Goal: Task Accomplishment & Management: Use online tool/utility

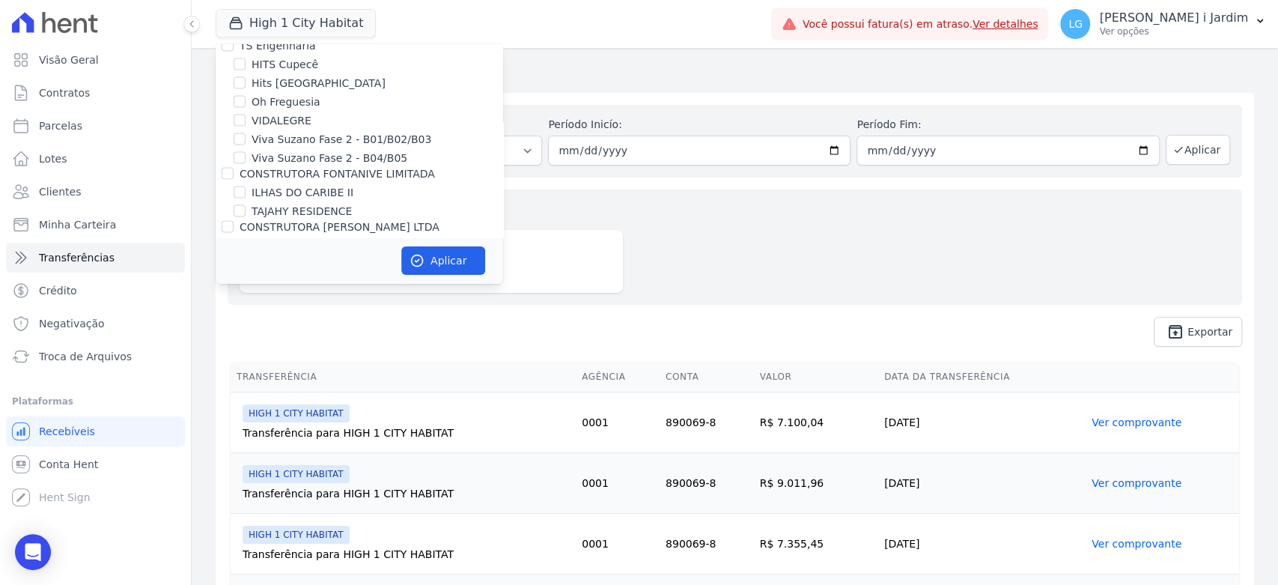
scroll to position [1830, 0]
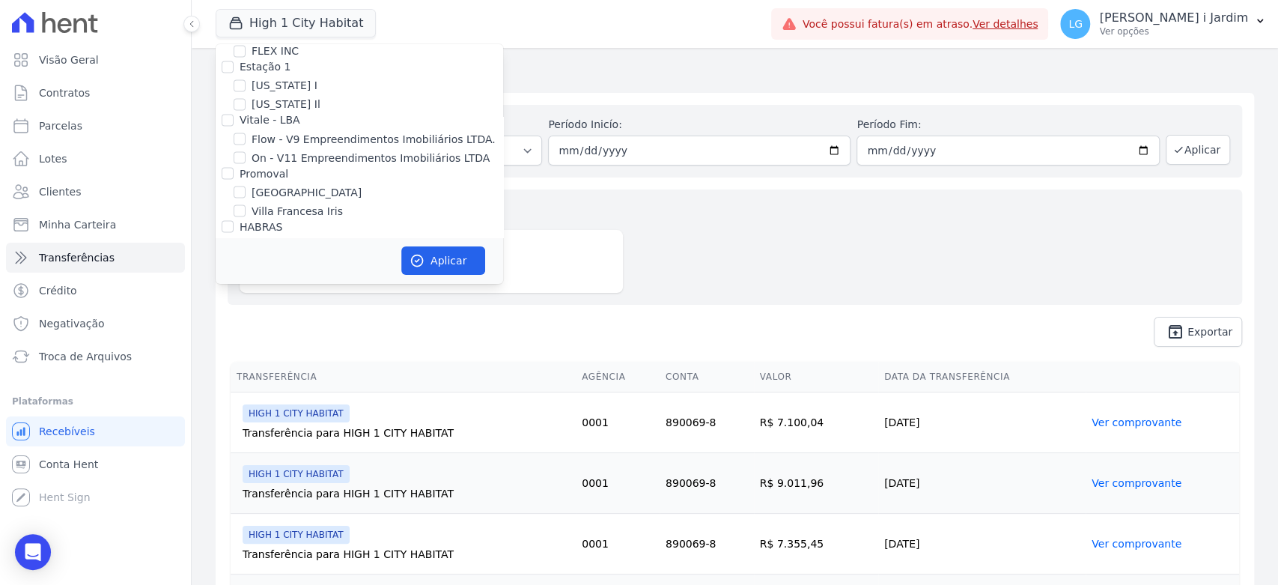
click at [269, 289] on label "HYPE EMPREENDIMENTOS IMOBILIARIOS SPE LTDA" at bounding box center [357, 303] width 235 height 28
click at [234, 289] on input "HYPE EMPREENDIMENTOS IMOBILIARIOS SPE LTDA" at bounding box center [228, 295] width 12 height 12
checkbox input "true"
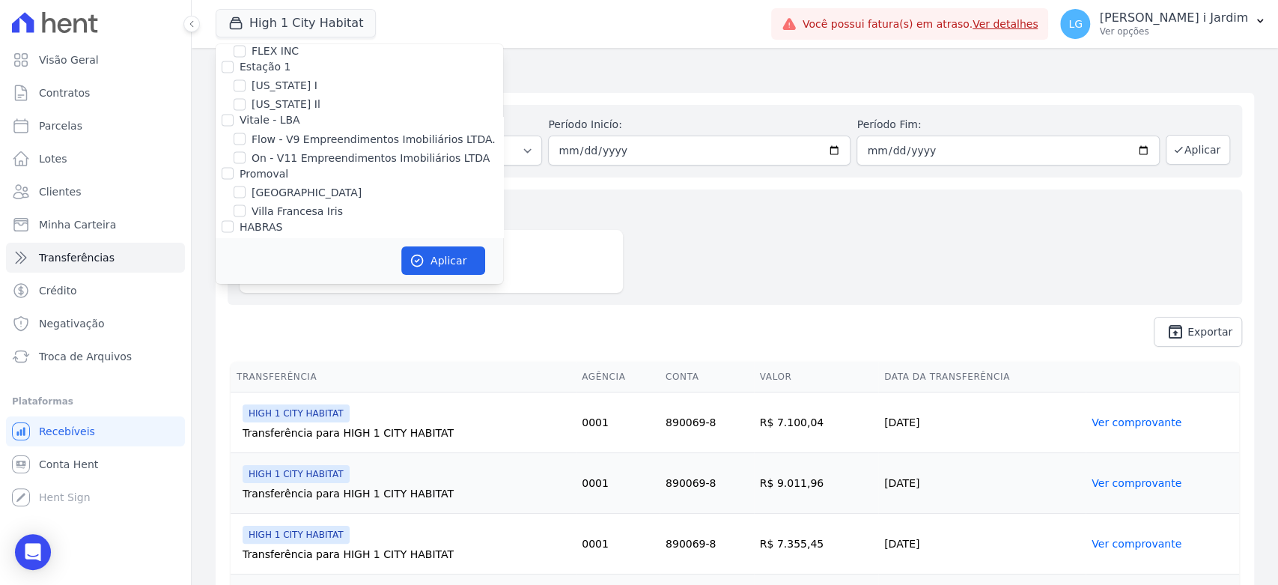
checkbox input "true"
click at [270, 288] on div "HYPE EMPREENDIMENTOS IMOBILIARIOS SPE LTDA" at bounding box center [372, 303] width 264 height 31
click at [273, 289] on label "HYPE EMPREENDIMENTOS IMOBILIARIOS SPE LTDA" at bounding box center [357, 303] width 235 height 28
click at [234, 289] on input "HYPE EMPREENDIMENTOS IMOBILIARIOS SPE LTDA" at bounding box center [228, 295] width 12 height 12
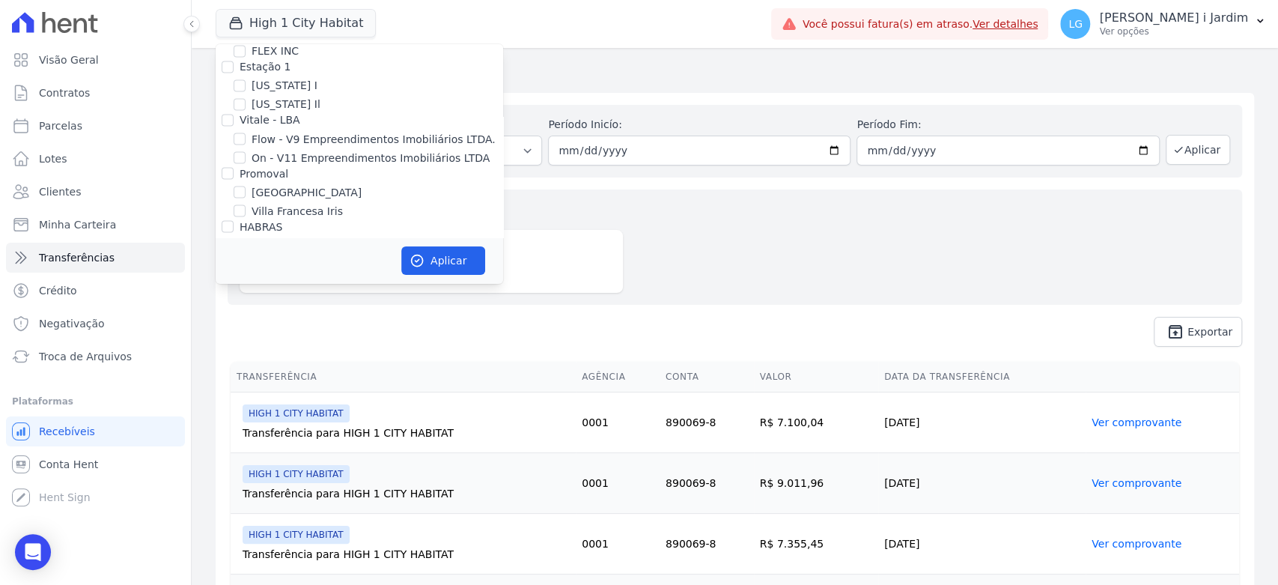
checkbox input "false"
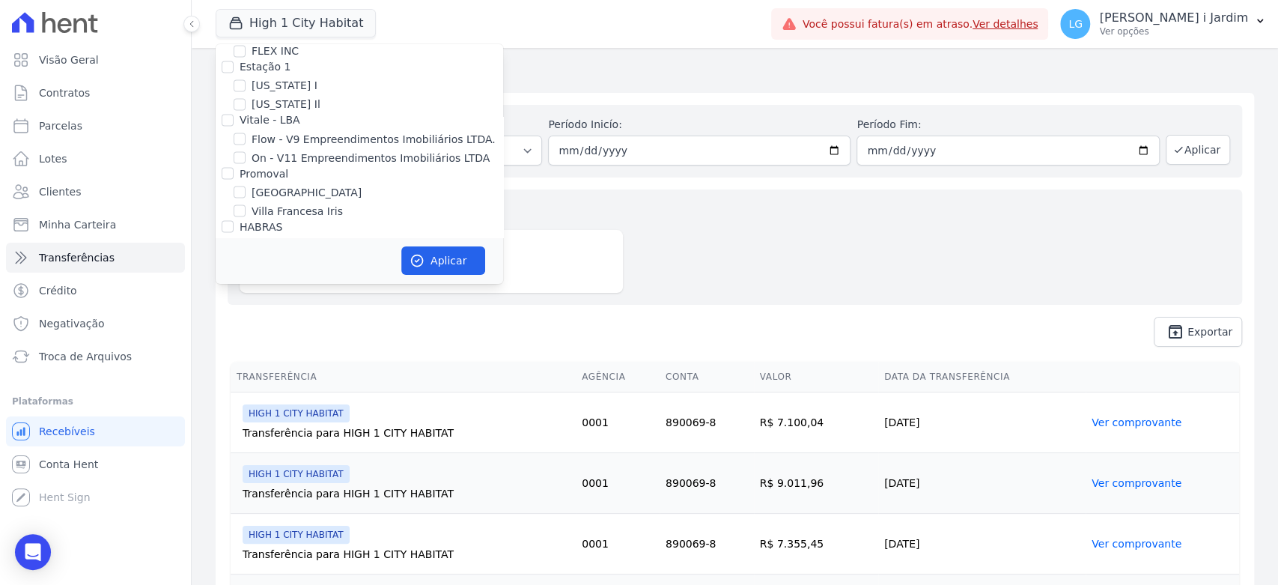
checkbox input "false"
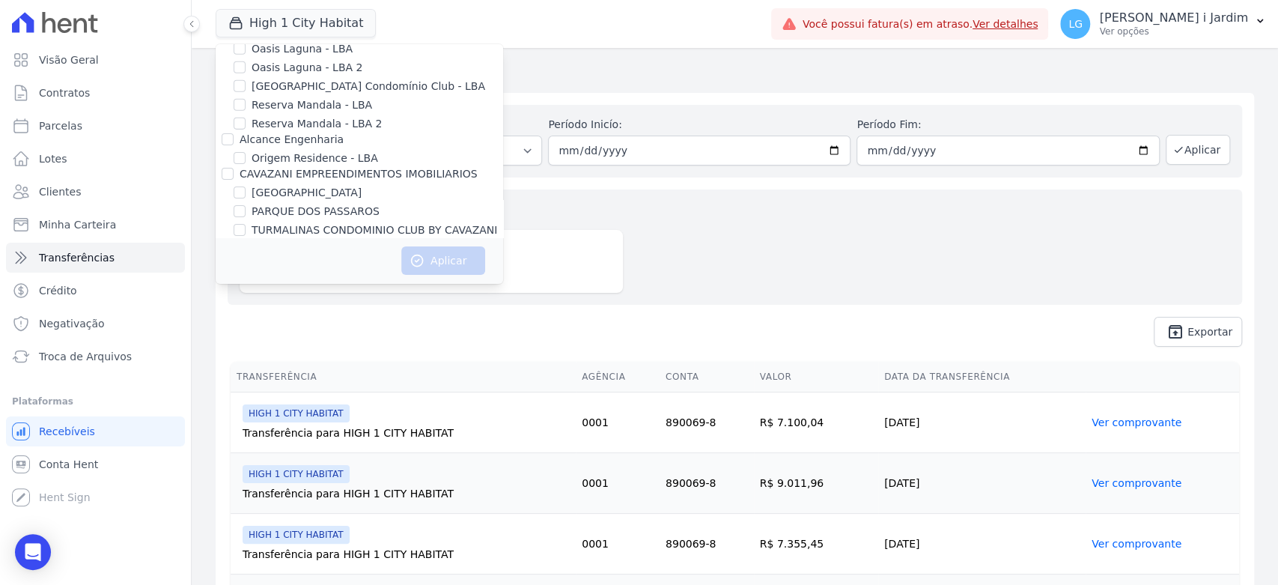
click at [330, 345] on label "REALMARKA [PERSON_NAME]" at bounding box center [329, 353] width 155 height 16
click at [246, 346] on input "REALMARKA [PERSON_NAME]" at bounding box center [240, 352] width 12 height 12
checkbox input "true"
click at [431, 274] on button "Aplicar" at bounding box center [443, 260] width 84 height 28
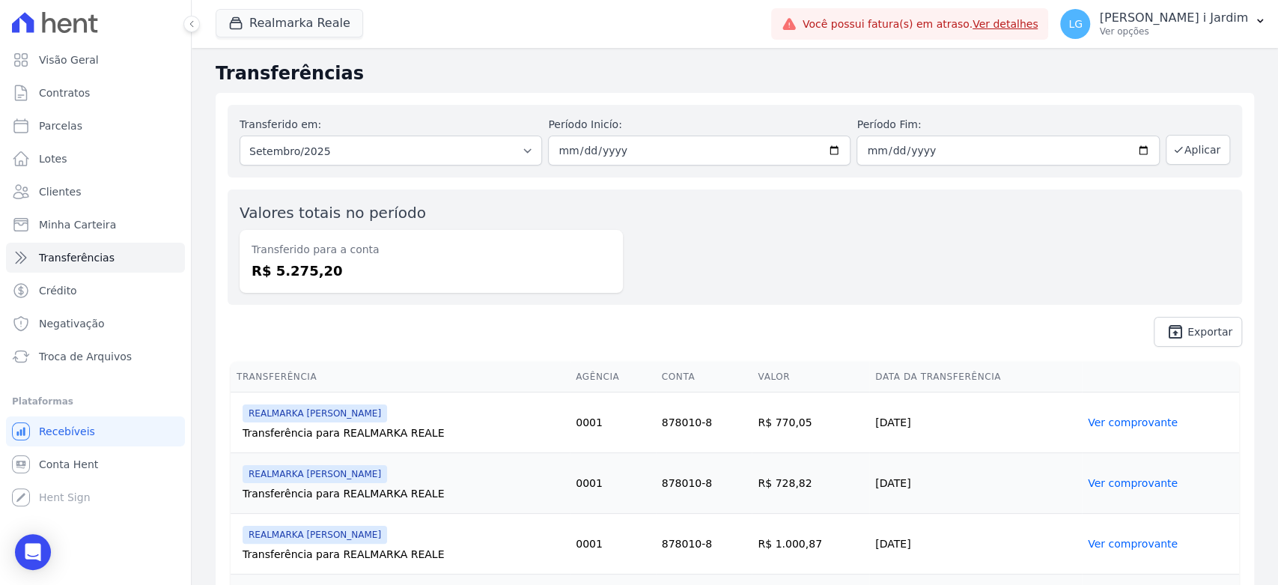
click at [261, 7] on div "Realmarka [PERSON_NAME] Trapisa Engenharia Acaiá Residencial Icatu Residencial …" at bounding box center [491, 23] width 550 height 49
click at [262, 13] on button "Realmarka Reale" at bounding box center [290, 23] width 148 height 28
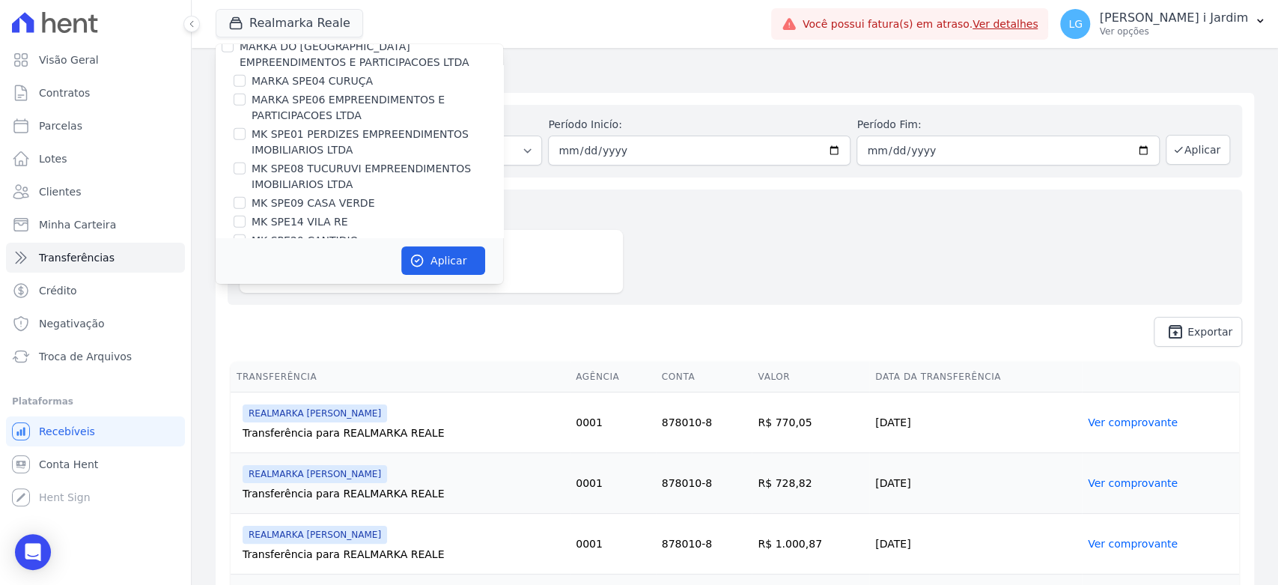
scroll to position [2501, 0]
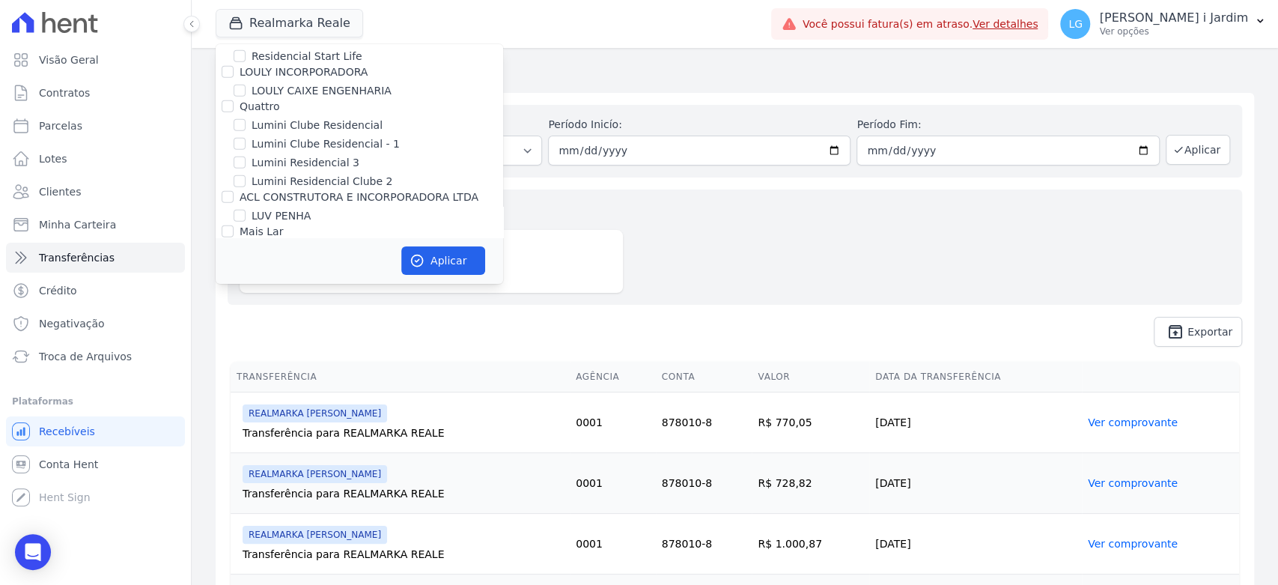
click at [357, 299] on label "RESIDENCIAL CHACARAS BOM [PERSON_NAME]" at bounding box center [376, 307] width 249 height 16
click at [246, 300] on input "RESIDENCIAL CHACARAS BOM [PERSON_NAME]" at bounding box center [240, 306] width 12 height 12
checkbox input "true"
click at [437, 256] on button "Aplicar" at bounding box center [443, 260] width 84 height 28
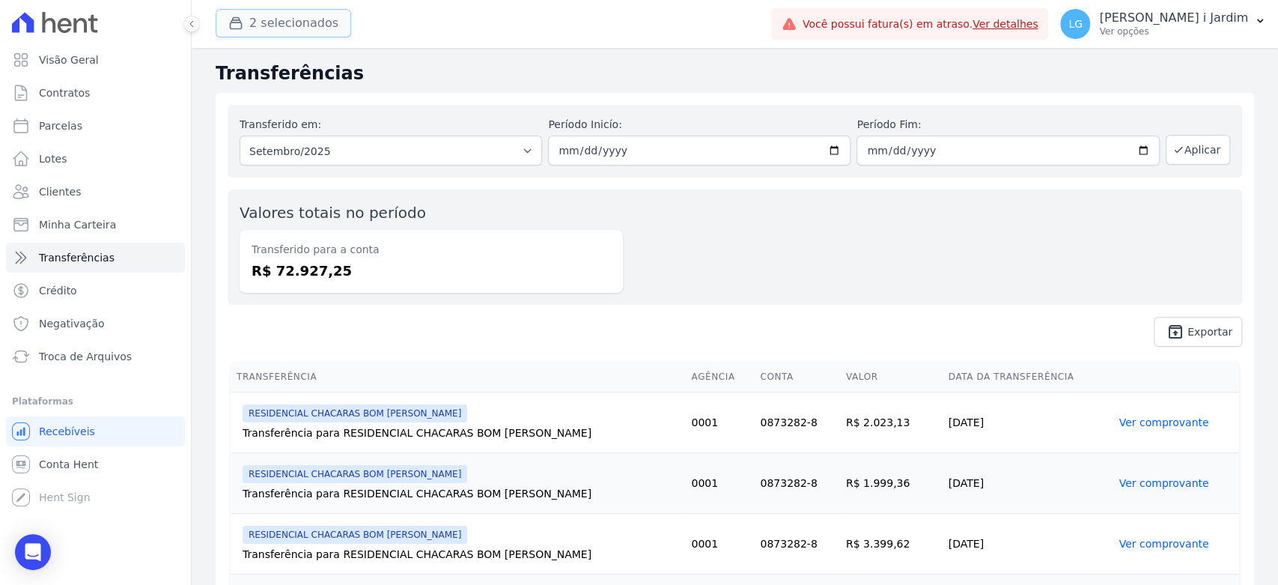
click at [315, 22] on button "2 selecionados" at bounding box center [284, 23] width 136 height 28
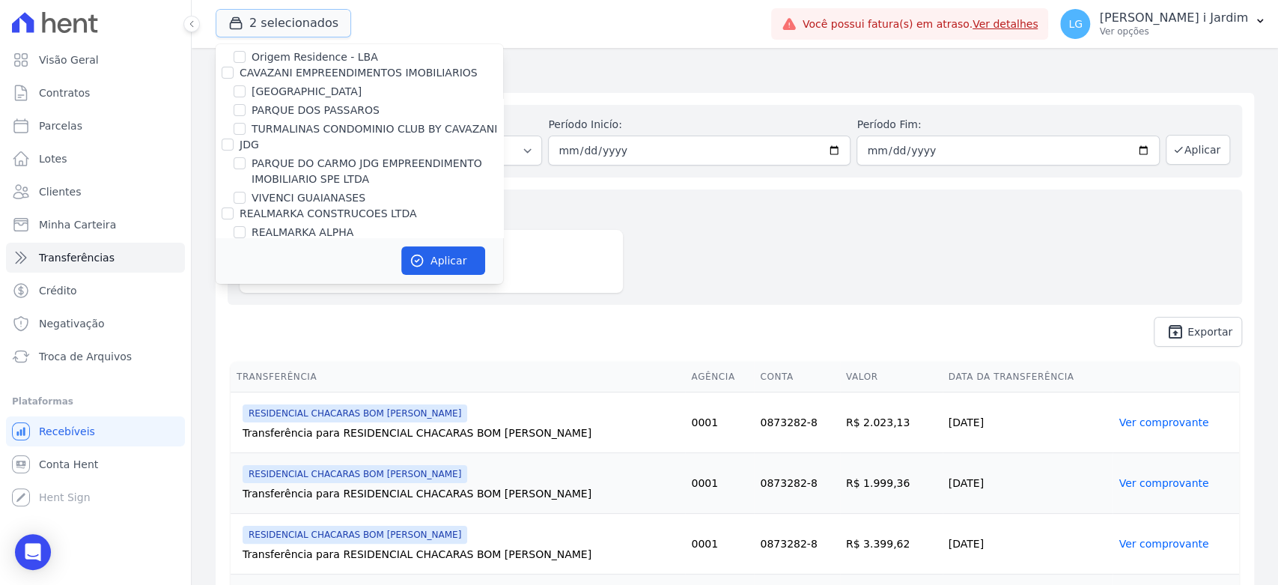
scroll to position [3328, 0]
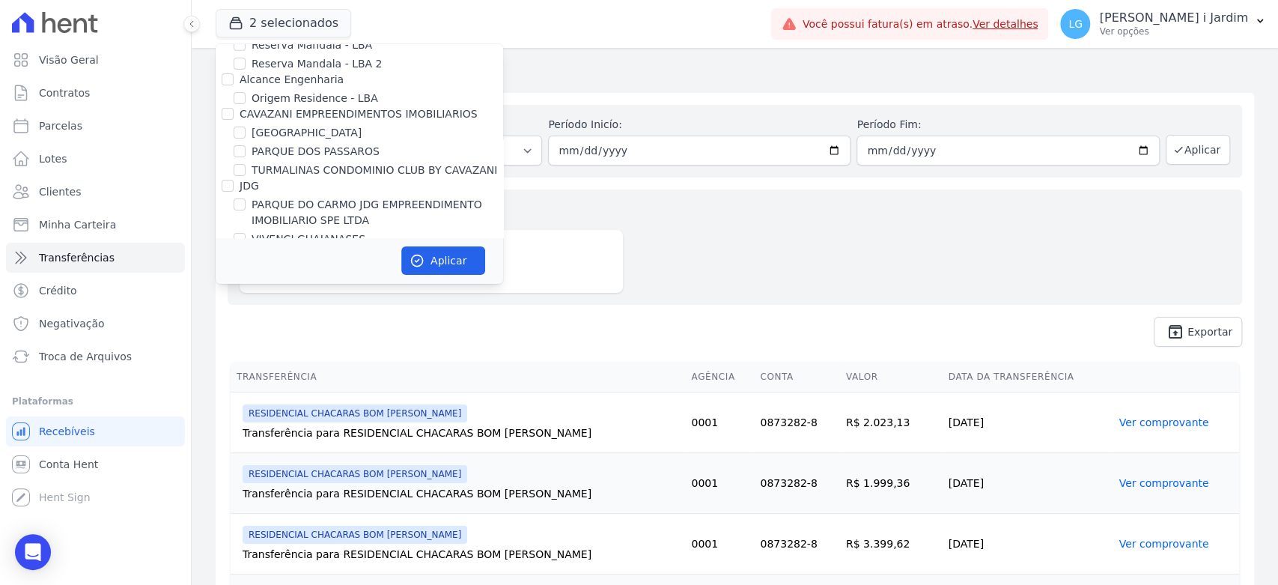
click at [300, 285] on label "REALMARKA [PERSON_NAME]" at bounding box center [329, 293] width 155 height 16
click at [246, 286] on input "REALMARKA [PERSON_NAME]" at bounding box center [240, 292] width 12 height 12
checkbox input "false"
click at [449, 258] on button "Aplicar" at bounding box center [443, 260] width 84 height 28
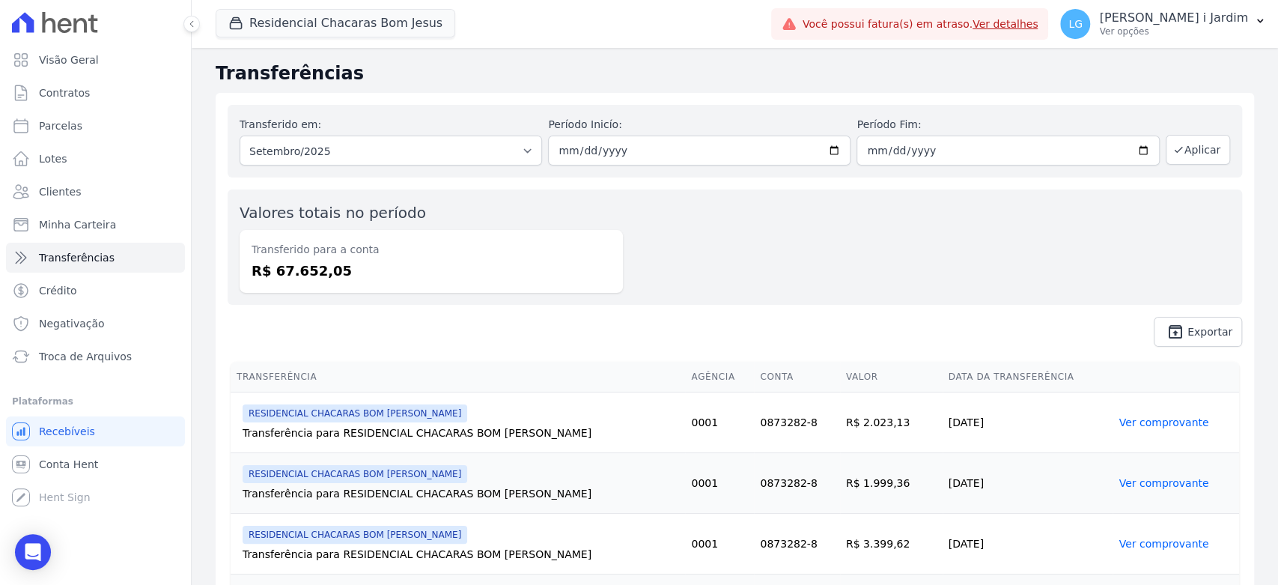
click at [300, 4] on div "Residencial Chacaras Bom [PERSON_NAME] Trapisa Engenharia Acaiá Residencial Ica…" at bounding box center [491, 23] width 550 height 49
click at [304, 11] on button "Residencial Chacaras Bom Jesus" at bounding box center [336, 23] width 240 height 28
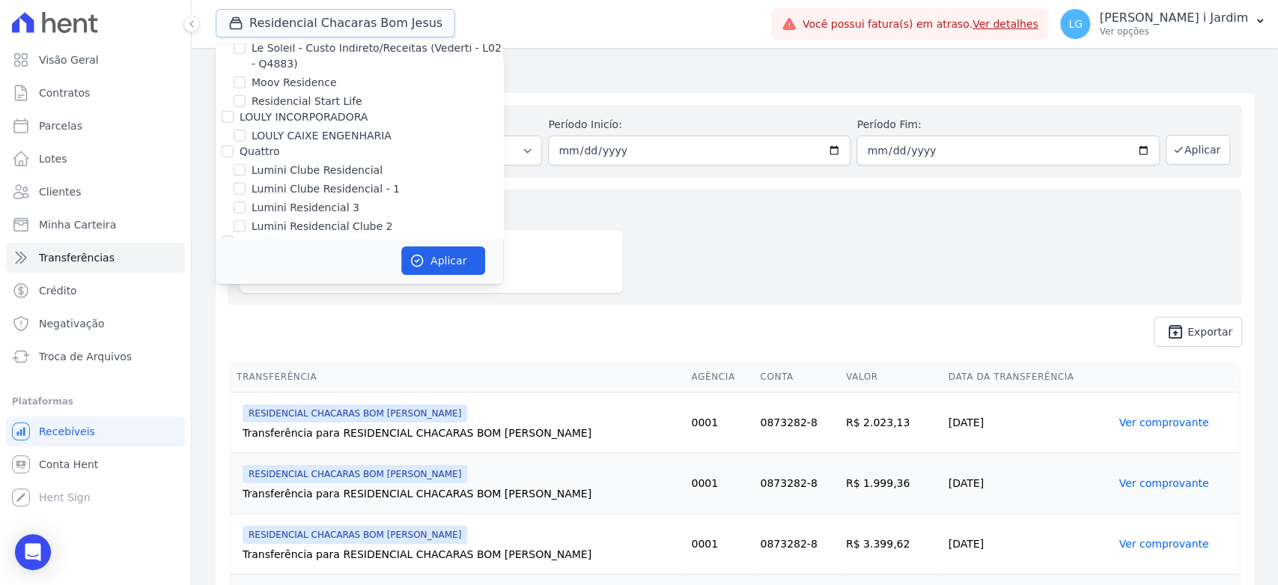
scroll to position [2496, 0]
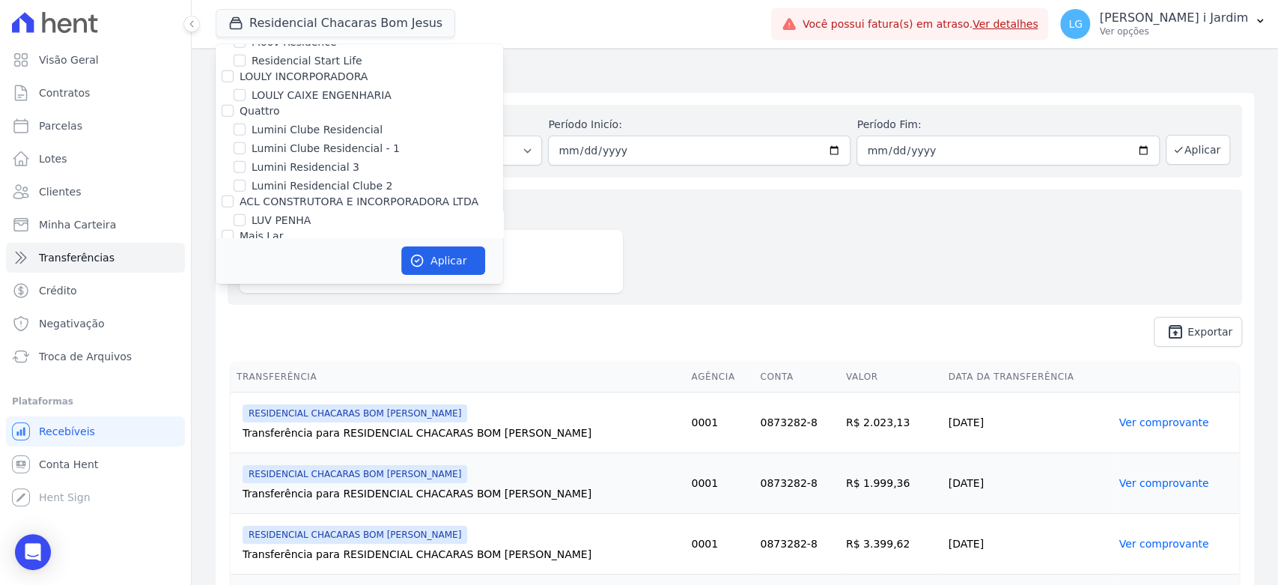
click at [347, 303] on label "RESIDENCIAL CHACARAS BOM [PERSON_NAME]" at bounding box center [376, 311] width 249 height 16
click at [246, 305] on input "RESIDENCIAL CHACARAS BOM [PERSON_NAME]" at bounding box center [240, 311] width 12 height 12
checkbox input "false"
click at [311, 285] on label "[GEOGRAPHIC_DATA]" at bounding box center [307, 293] width 110 height 16
click at [246, 286] on input "[GEOGRAPHIC_DATA]" at bounding box center [240, 292] width 12 height 12
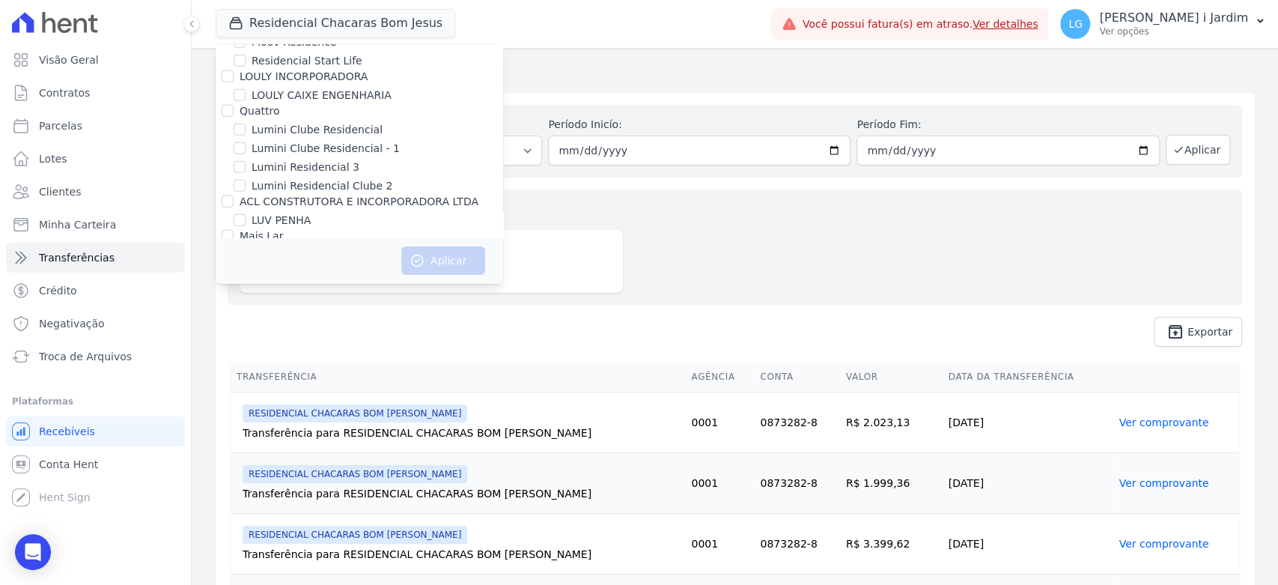
checkbox input "true"
click at [419, 256] on icon "button" at bounding box center [417, 260] width 15 height 15
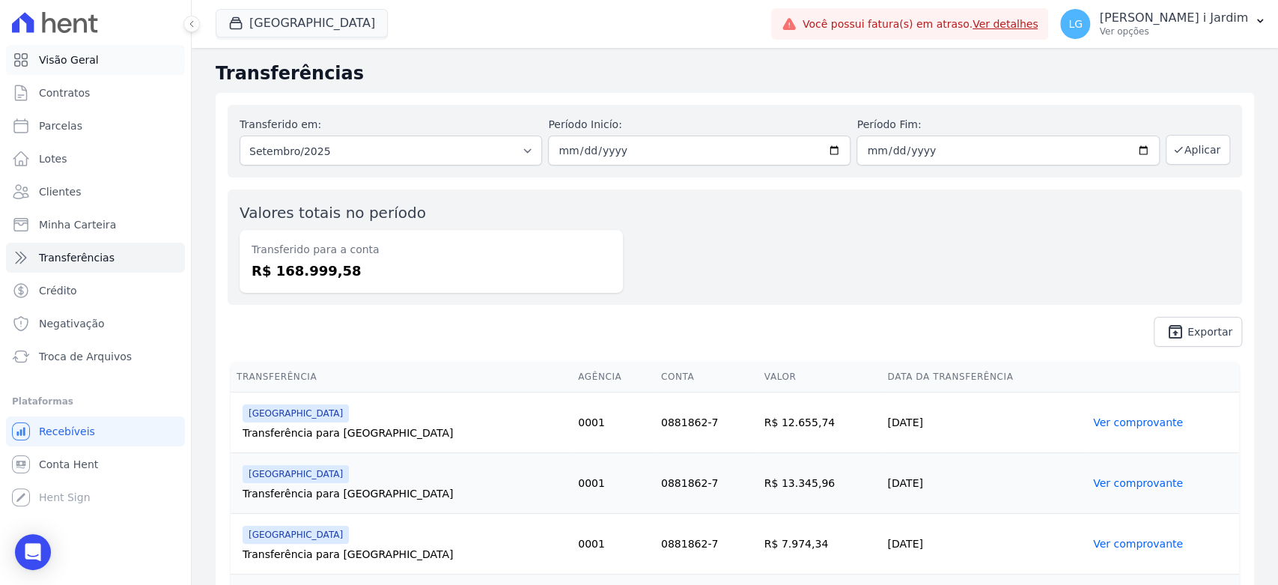
click at [53, 52] on span "Visão Geral" at bounding box center [69, 59] width 60 height 15
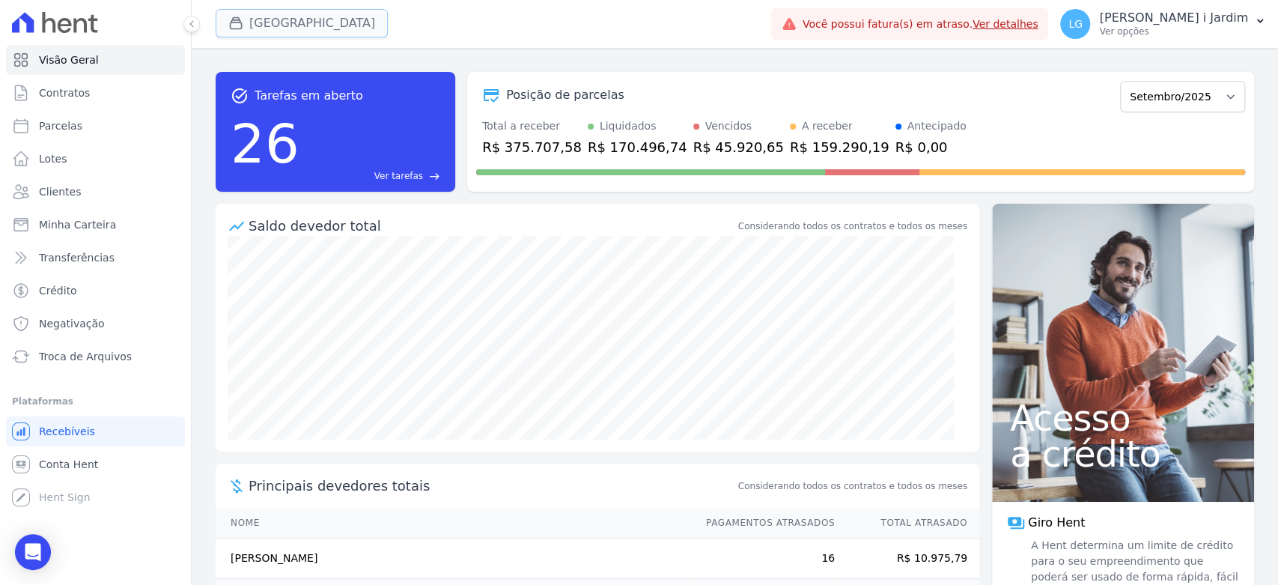
click at [274, 19] on button "[GEOGRAPHIC_DATA]" at bounding box center [302, 23] width 172 height 28
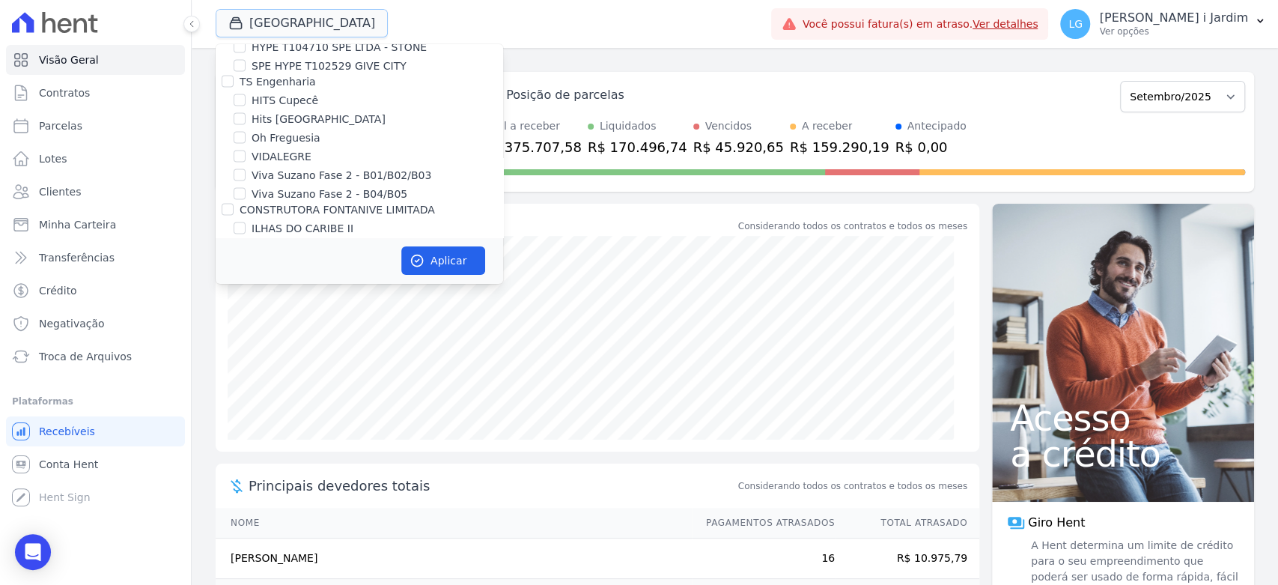
scroll to position [2413, 0]
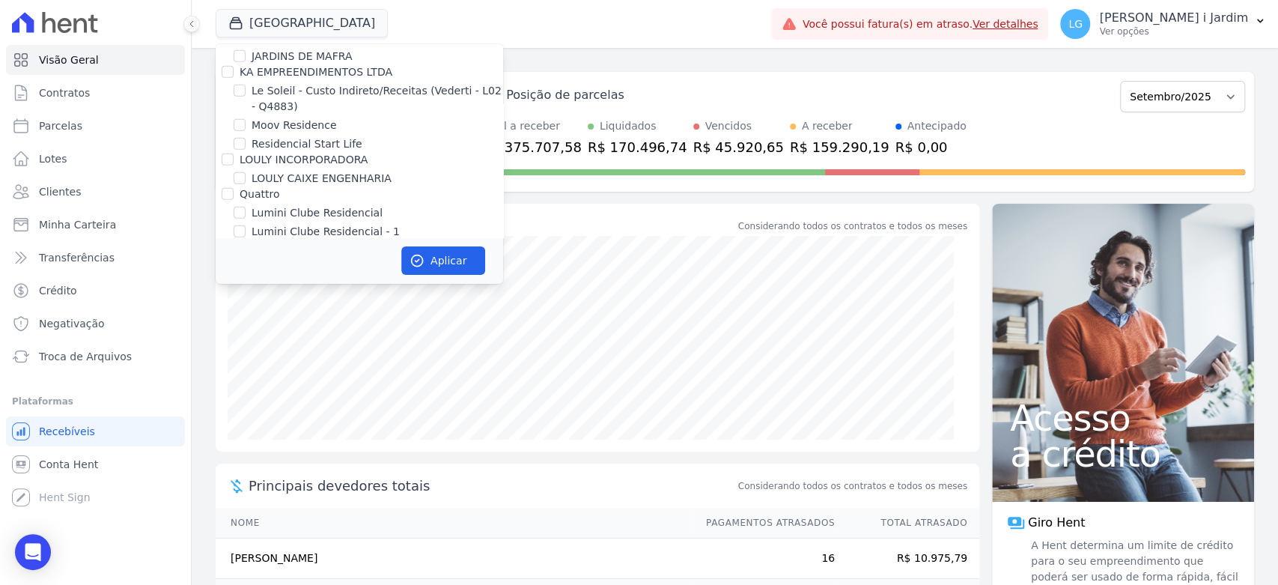
click at [317, 368] on label "[GEOGRAPHIC_DATA]" at bounding box center [307, 376] width 110 height 16
click at [246, 369] on input "[GEOGRAPHIC_DATA]" at bounding box center [240, 375] width 12 height 12
checkbox input "false"
click at [327, 349] on label "Mugango - Viva Iguaçu" at bounding box center [312, 357] width 120 height 16
click at [246, 351] on input "Mugango - Viva Iguaçu" at bounding box center [240, 357] width 12 height 12
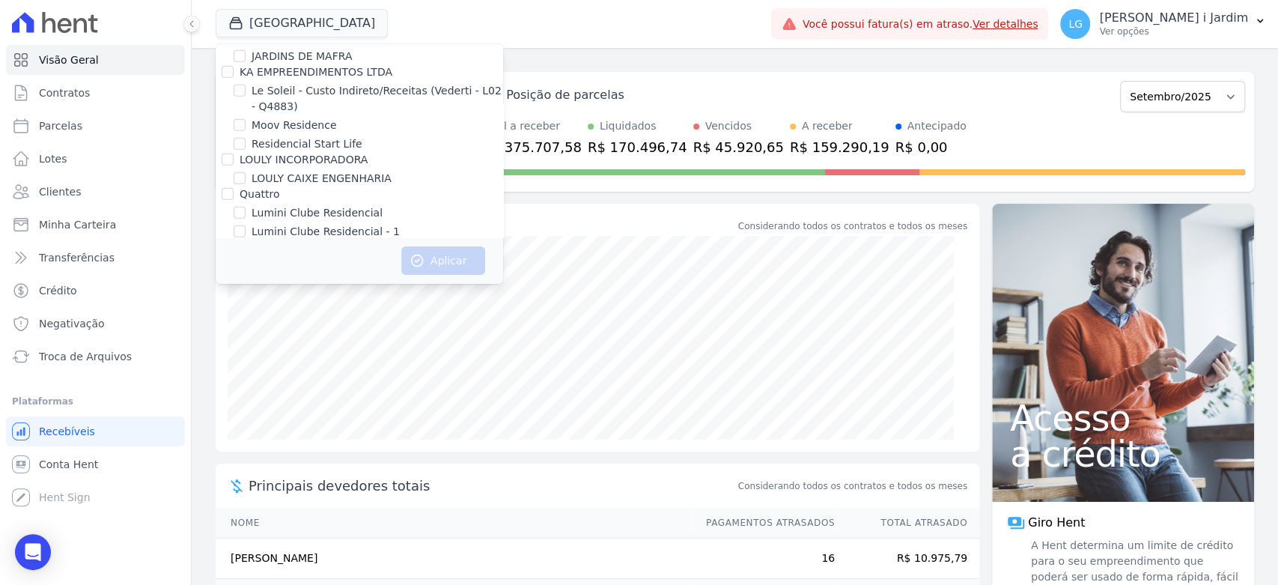
checkbox input "true"
click at [451, 273] on button "Aplicar" at bounding box center [443, 260] width 84 height 28
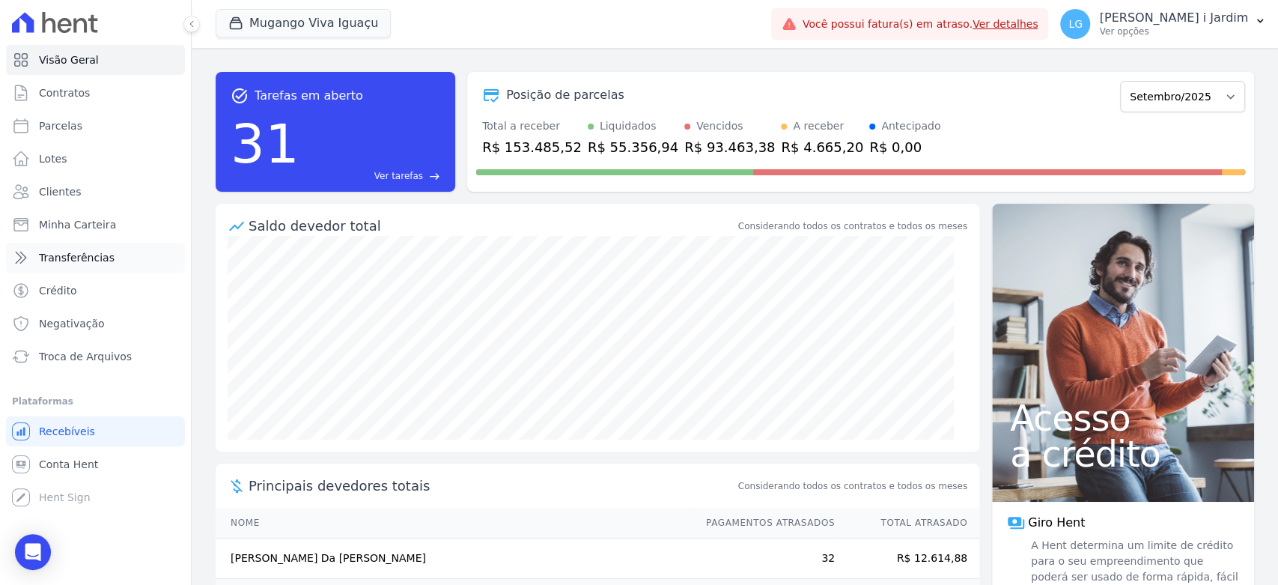
click at [90, 247] on link "Transferências" at bounding box center [95, 258] width 179 height 30
